Goal: Communication & Community: Answer question/provide support

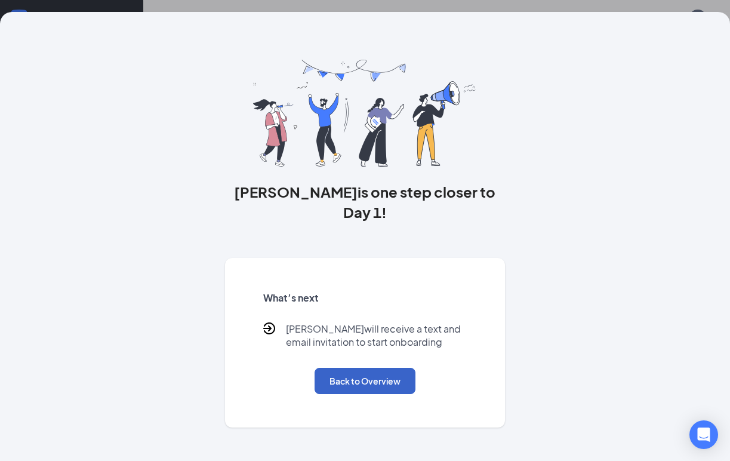
click at [371, 368] on button "Back to Overview" at bounding box center [365, 381] width 101 height 26
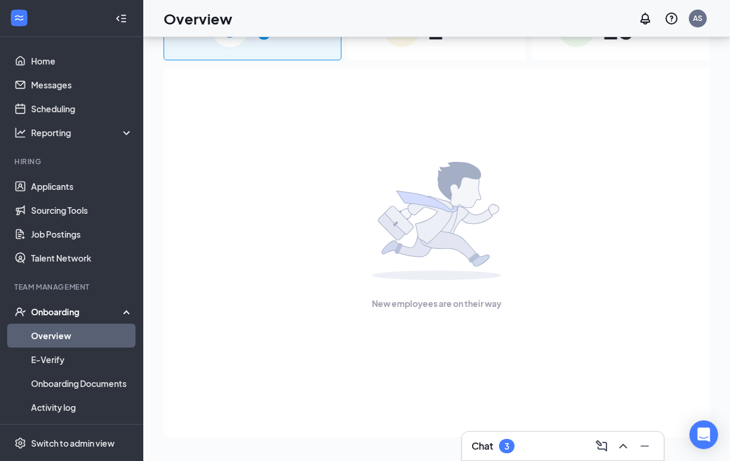
click at [503, 443] on div "3" at bounding box center [507, 446] width 16 height 14
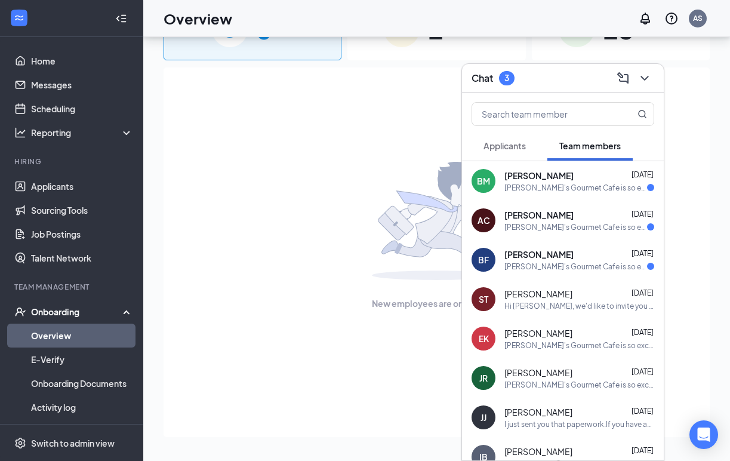
click at [510, 215] on span "[PERSON_NAME]" at bounding box center [538, 215] width 69 height 12
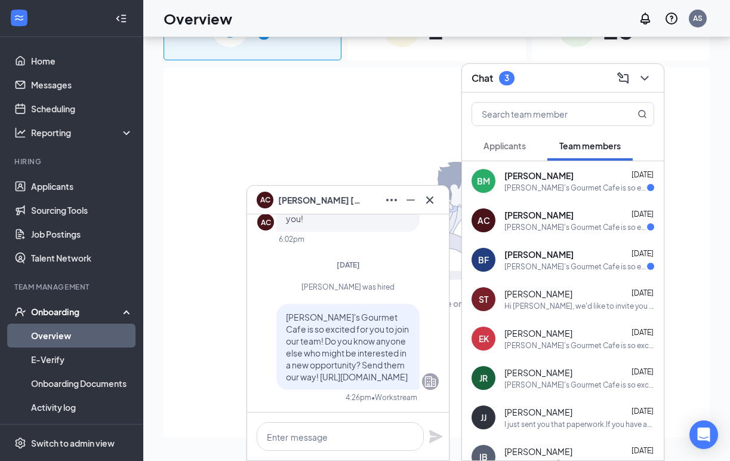
click at [510, 177] on span "[PERSON_NAME]" at bounding box center [538, 175] width 69 height 12
click at [514, 251] on span "[PERSON_NAME]" at bounding box center [538, 254] width 69 height 12
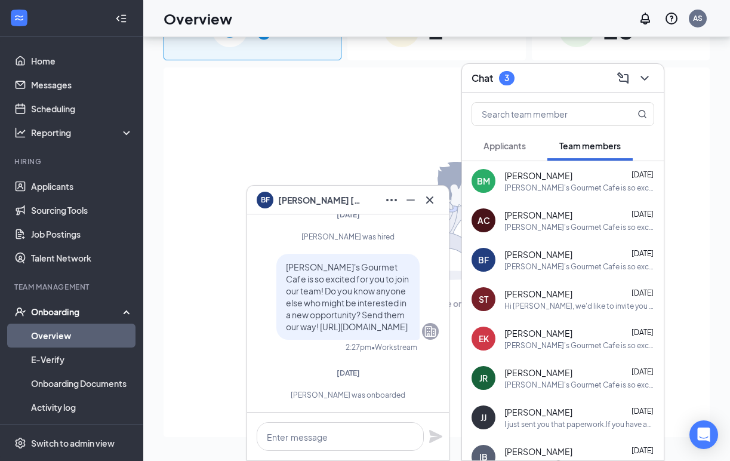
click at [507, 141] on span "Applicants" at bounding box center [504, 145] width 42 height 11
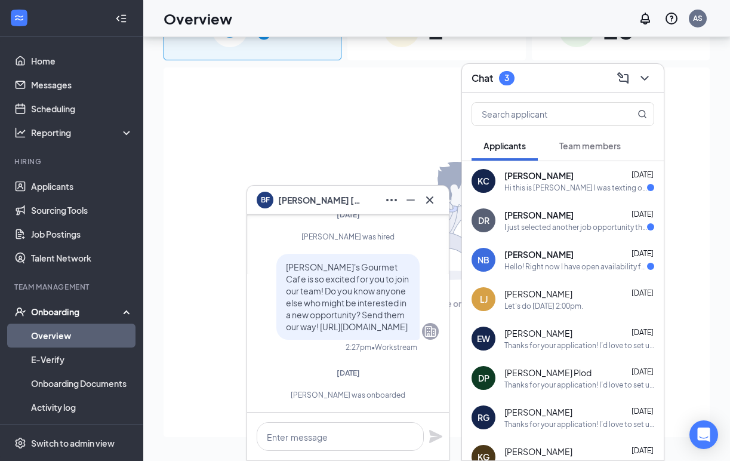
click at [497, 199] on div "[PERSON_NAME] [PERSON_NAME] [DATE] Hi this is [PERSON_NAME] I was texting on a …" at bounding box center [563, 180] width 202 height 39
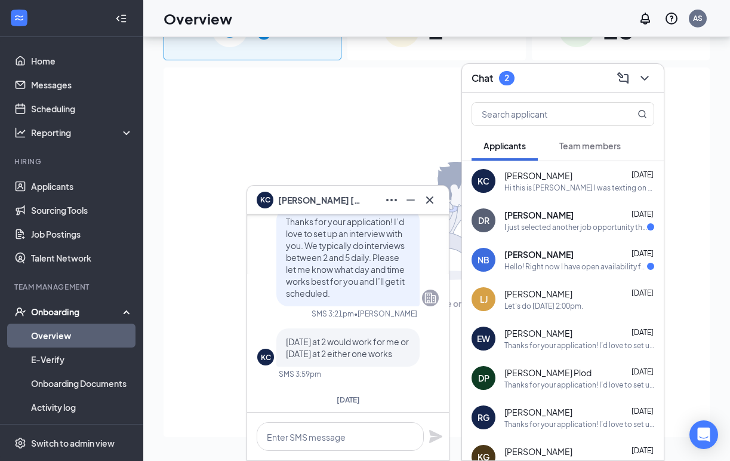
scroll to position [0, 0]
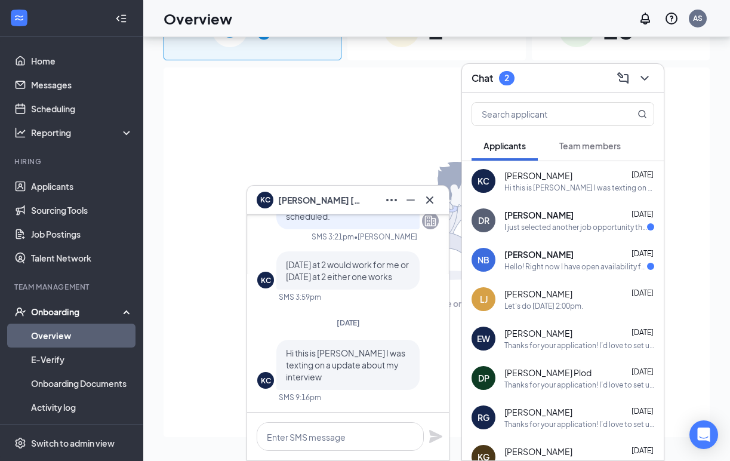
click at [580, 230] on div "I just selected another job opportunity this morning. I do appreciate the time …" at bounding box center [575, 227] width 143 height 10
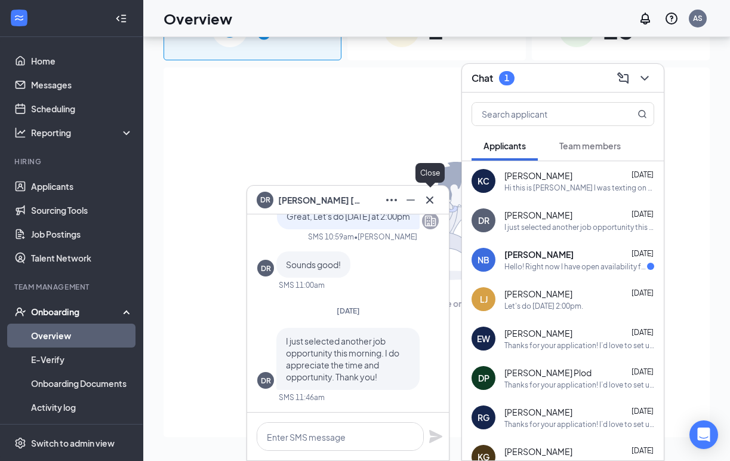
click at [428, 201] on icon "Cross" at bounding box center [429, 199] width 7 height 7
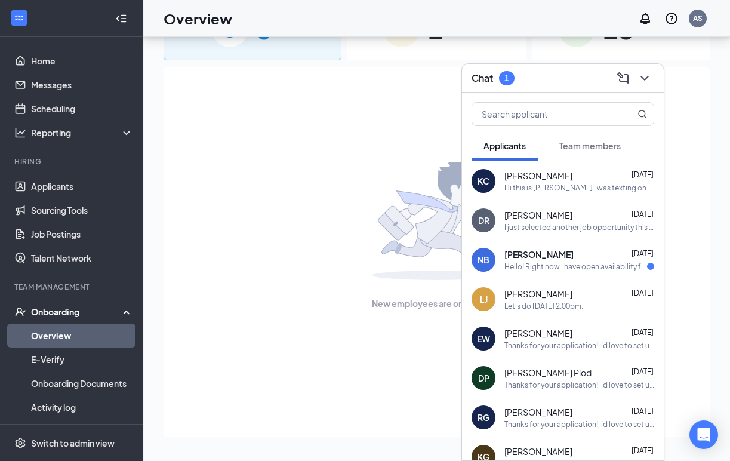
click at [510, 249] on span "[PERSON_NAME]" at bounding box center [538, 254] width 69 height 12
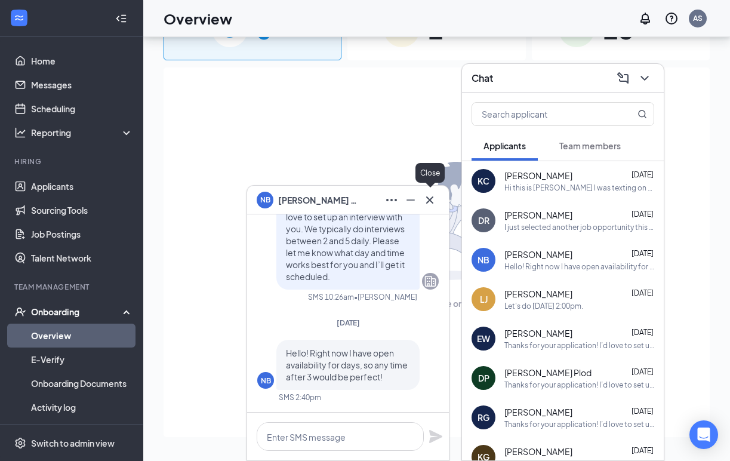
click at [429, 201] on icon "Cross" at bounding box center [429, 199] width 7 height 7
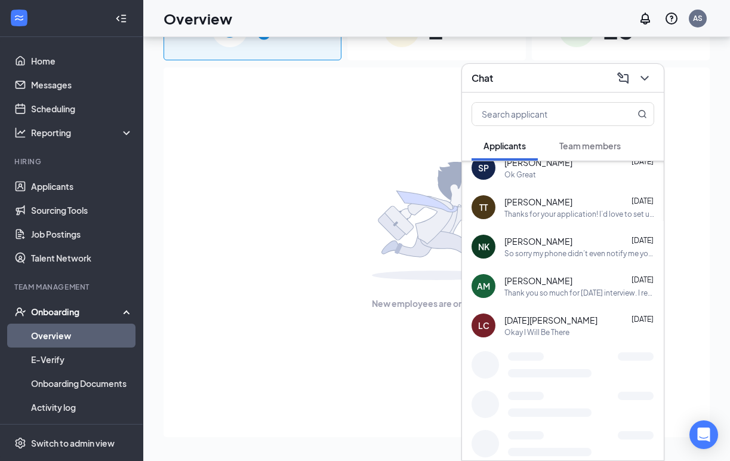
scroll to position [605, 0]
click at [529, 275] on span "[PERSON_NAME]" at bounding box center [538, 280] width 68 height 12
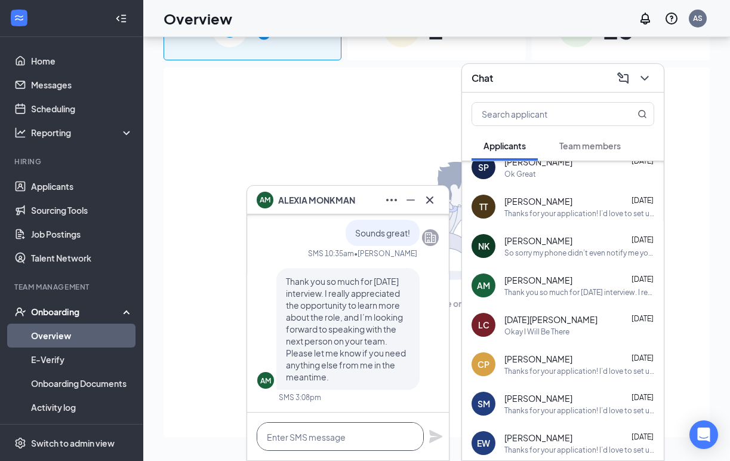
click at [316, 437] on textarea at bounding box center [340, 436] width 167 height 29
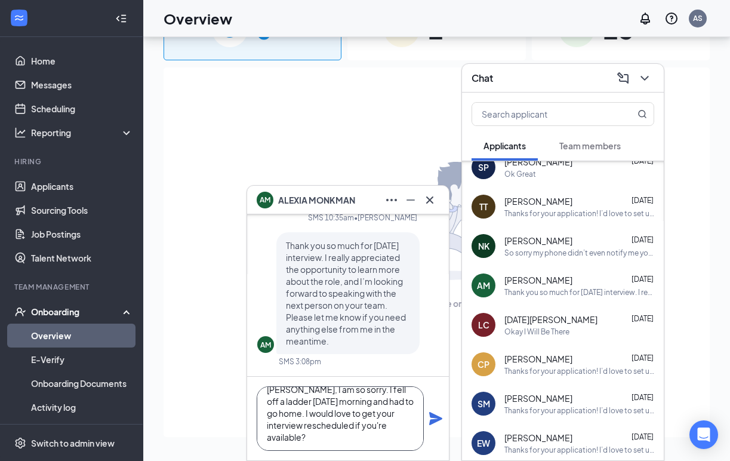
scroll to position [24, 0]
type textarea "[PERSON_NAME], I am so sorry. I fell off a ladder [DATE] morning and had to go …"
click at [437, 415] on icon "Plane" at bounding box center [436, 418] width 14 height 14
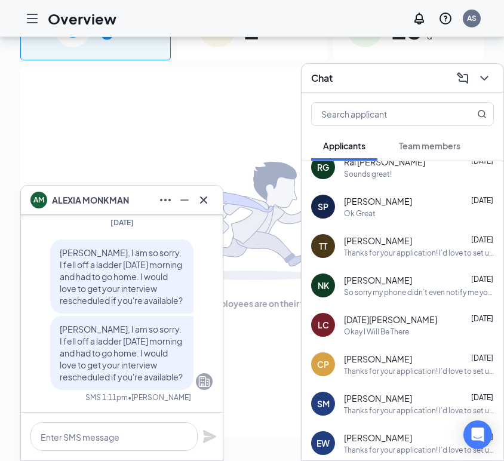
scroll to position [0, 0]
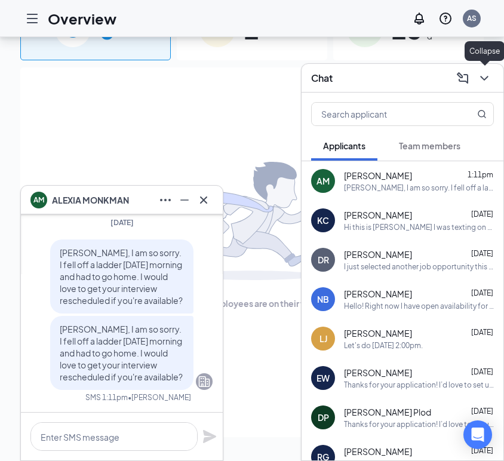
click at [485, 77] on icon "ChevronDown" at bounding box center [484, 78] width 14 height 14
